Goal: Transaction & Acquisition: Book appointment/travel/reservation

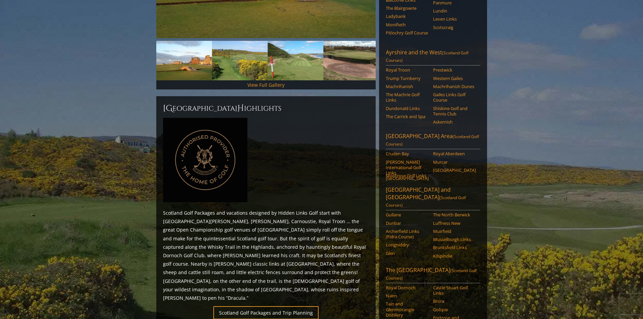
scroll to position [405, 0]
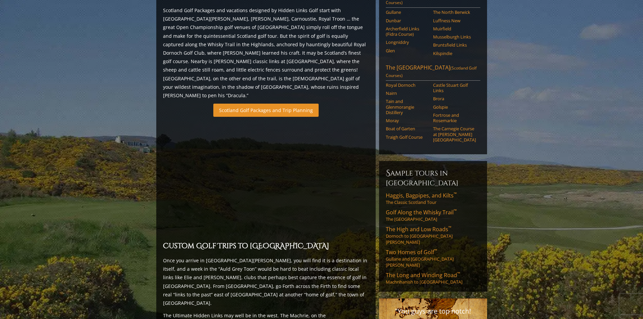
click at [306, 104] on link "Scotland Golf Packages and Trip Planning" at bounding box center [265, 110] width 105 height 13
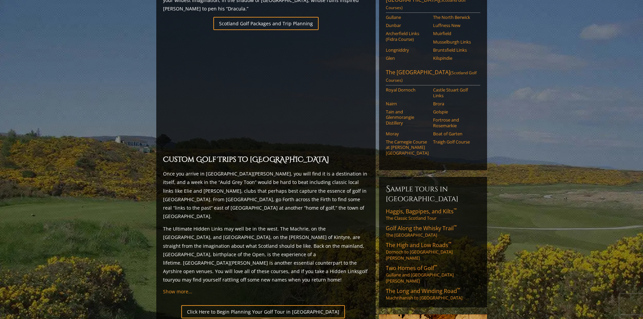
scroll to position [388, 0]
